Goal: Task Accomplishment & Management: Manage account settings

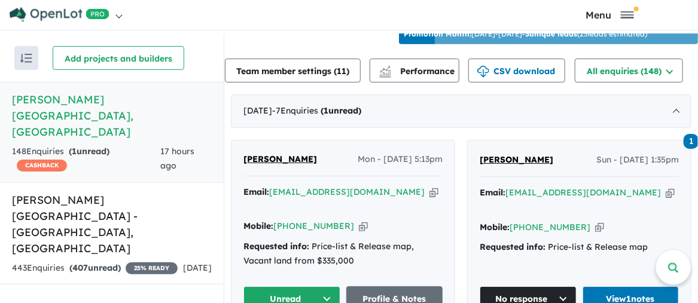
scroll to position [479, 0]
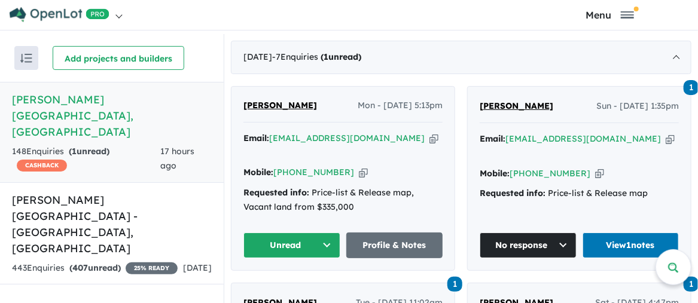
click at [322, 233] on button "Unread" at bounding box center [291, 246] width 97 height 26
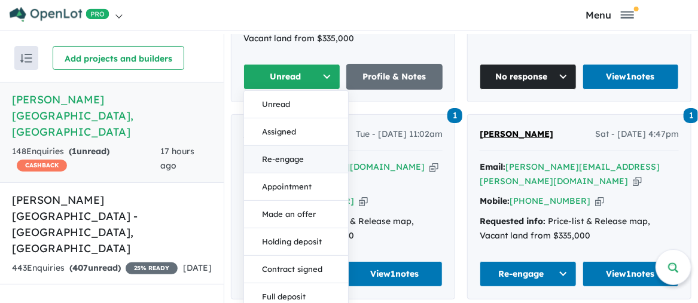
scroll to position [658, 0]
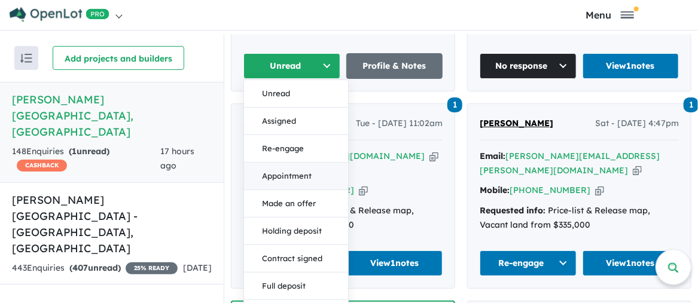
click at [292, 163] on button "Appointment" at bounding box center [296, 177] width 104 height 28
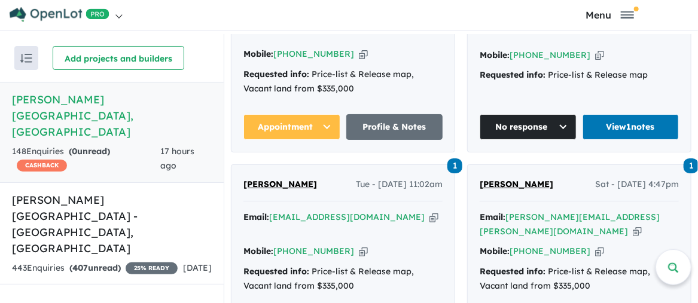
scroll to position [598, 0]
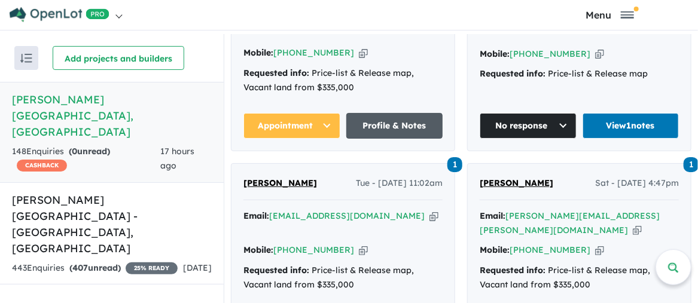
click at [387, 113] on link "Profile & Notes" at bounding box center [394, 126] width 97 height 26
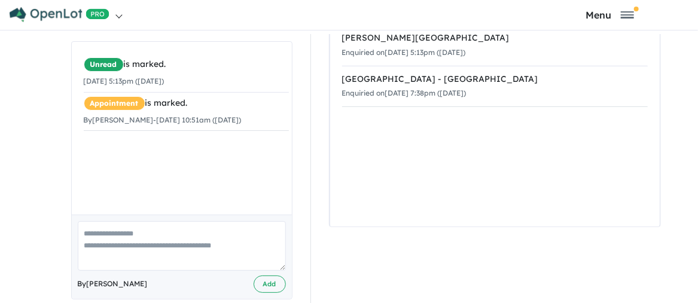
scroll to position [4, 0]
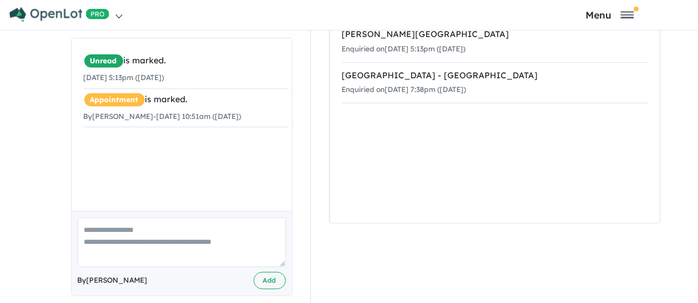
click at [92, 218] on textarea at bounding box center [182, 243] width 208 height 50
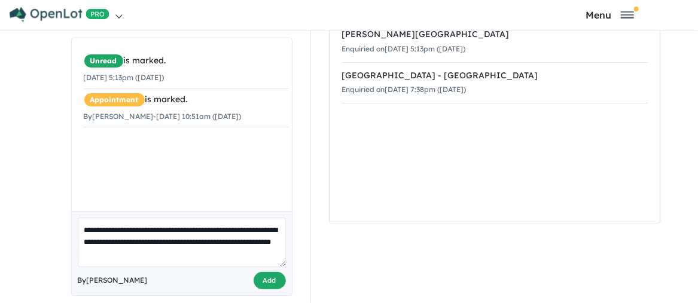
type textarea "**********"
click at [270, 272] on button "Add" at bounding box center [270, 280] width 32 height 17
